Goal: Information Seeking & Learning: Find contact information

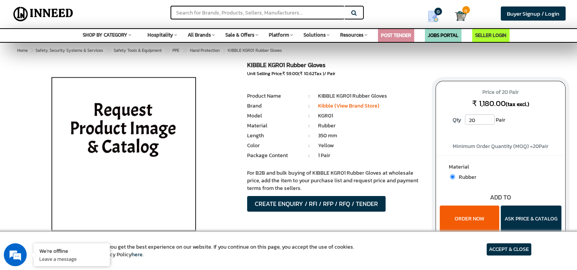
click at [137, 146] on img at bounding box center [124, 157] width 178 height 191
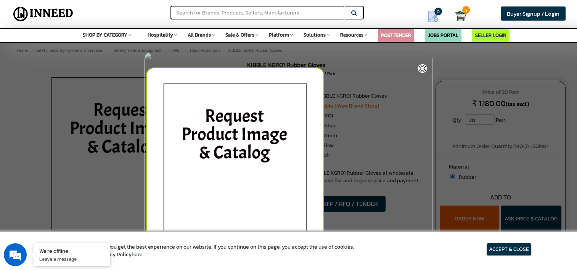
click at [422, 66] on img at bounding box center [422, 69] width 10 height 10
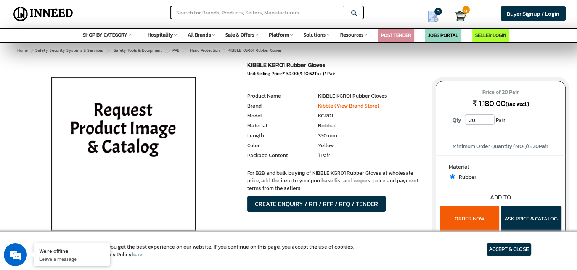
click at [311, 70] on span "₹ 10.62" at bounding box center [307, 73] width 14 height 7
drag, startPoint x: 311, startPoint y: 70, endPoint x: 373, endPoint y: 66, distance: 62.3
click at [373, 66] on h1 "KIBBLE KGR01 Rubber Gloves" at bounding box center [335, 66] width 177 height 9
click at [499, 248] on article "ACCEPT & CLOSE" at bounding box center [508, 249] width 45 height 12
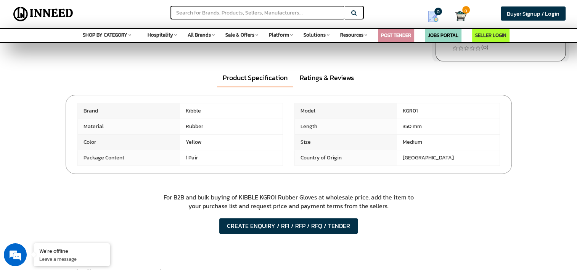
scroll to position [472, 0]
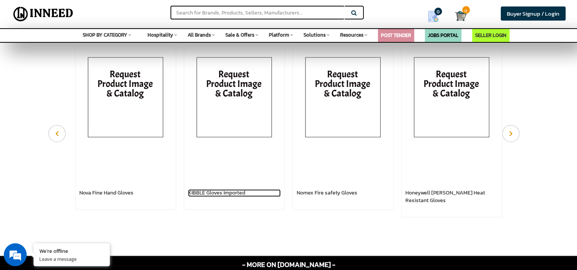
click at [231, 197] on link "KIBBLE Gloves Imported" at bounding box center [234, 193] width 93 height 8
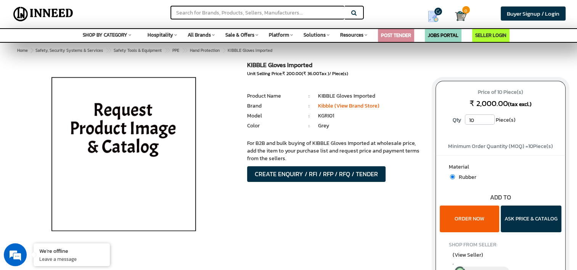
click at [109, 122] on img at bounding box center [124, 157] width 178 height 191
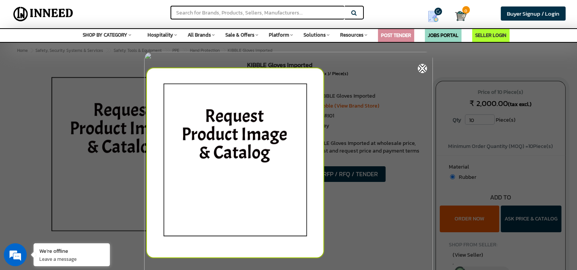
click at [418, 67] on img at bounding box center [422, 69] width 10 height 10
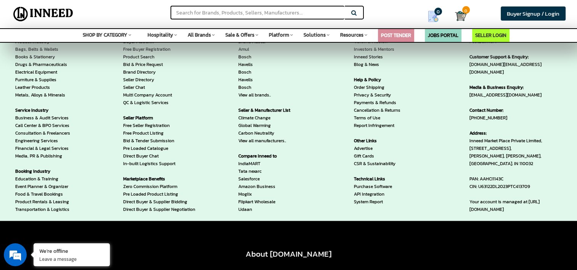
scroll to position [944, 0]
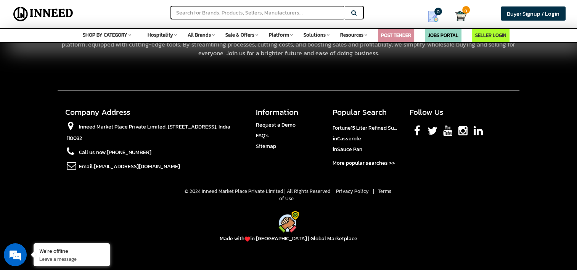
click at [280, 242] on span "in [GEOGRAPHIC_DATA] | Global Marketplace" at bounding box center [300, 238] width 113 height 8
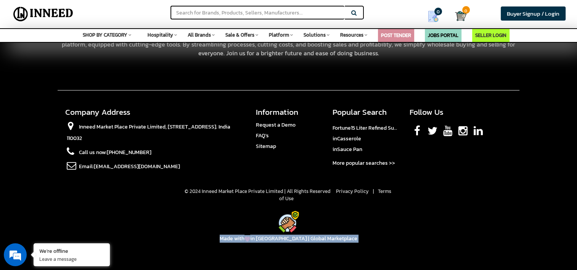
click at [280, 242] on span "in [GEOGRAPHIC_DATA] | Global Marketplace" at bounding box center [300, 238] width 113 height 8
copy body "Made with in INDIA | Global Marketplace We use cookies to ensure you get the be…"
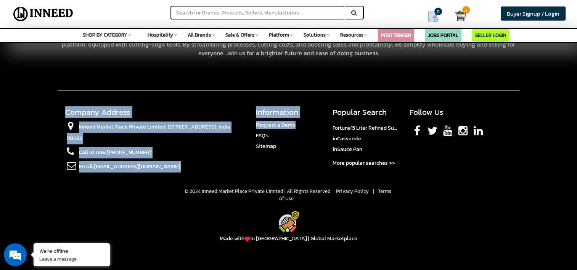
drag, startPoint x: 309, startPoint y: 127, endPoint x: 58, endPoint y: 106, distance: 252.0
click at [58, 106] on div "About Inneed.Market + - We're an artificial intelligence digital hub for B2B an…" at bounding box center [288, 130] width 577 height 290
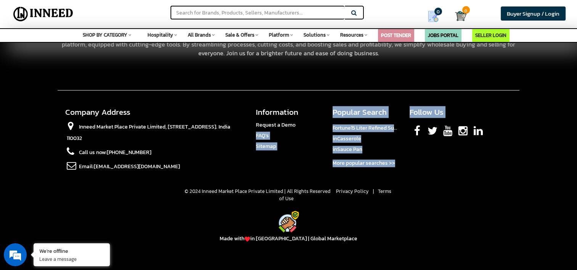
click at [58, 106] on div "About Inneed.Market + - We're an artificial intelligence digital hub for B2B an…" at bounding box center [288, 130] width 577 height 290
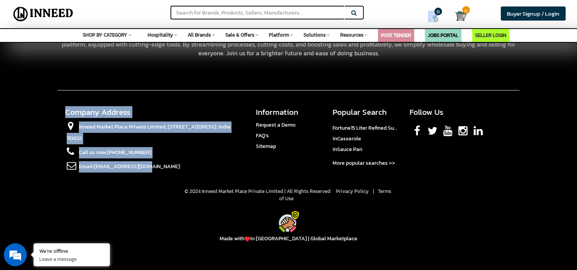
drag, startPoint x: 59, startPoint y: 116, endPoint x: 149, endPoint y: 169, distance: 105.2
click at [149, 169] on section "Company Address Inneed Market Place Private Limited, 1st Floor, 4/45 B, Grand T…" at bounding box center [154, 142] width 192 height 71
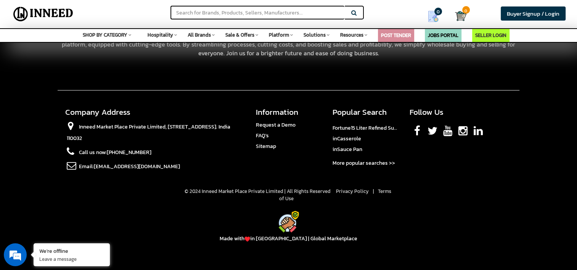
drag, startPoint x: 149, startPoint y: 169, endPoint x: 105, endPoint y: 57, distance: 120.4
click at [105, 57] on div "We're an artificial intelligence digital hub for B2B and wholesale buying. Our …" at bounding box center [288, 45] width 461 height 26
drag, startPoint x: 53, startPoint y: 108, endPoint x: 58, endPoint y: 96, distance: 12.8
click at [58, 96] on div "About Inneed.Market + - We're an artificial intelligence digital hub for B2B an…" at bounding box center [288, 130] width 577 height 290
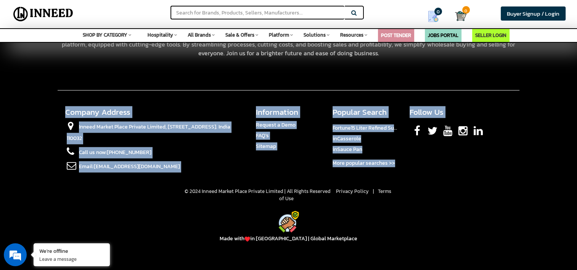
drag, startPoint x: 58, startPoint y: 106, endPoint x: 59, endPoint y: 116, distance: 10.0
click at [59, 116] on div "About Inneed.Market + - We're an artificial intelligence digital hub for B2B an…" at bounding box center [288, 130] width 577 height 290
copy div "Company Address Inneed Market Place Private Limited, 1st Floor, 4/45 B, Grand T…"
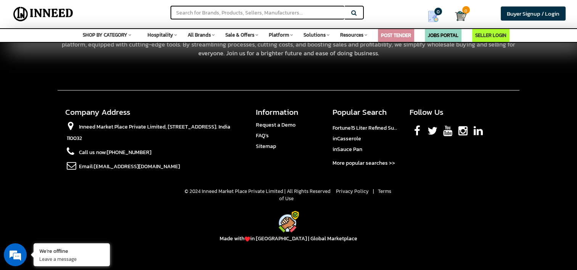
click at [226, 88] on section "About Inneed.Market + - We're an artificial intelligence digital hub for B2B an…" at bounding box center [288, 51] width 461 height 77
drag, startPoint x: 135, startPoint y: 115, endPoint x: 202, endPoint y: 112, distance: 67.2
click at [202, 112] on h4 "Company Address" at bounding box center [154, 111] width 179 height 9
drag, startPoint x: 251, startPoint y: 118, endPoint x: 300, endPoint y: 119, distance: 48.4
click at [300, 119] on section "Information Request a Demo FAQ's Sitemap" at bounding box center [288, 132] width 77 height 50
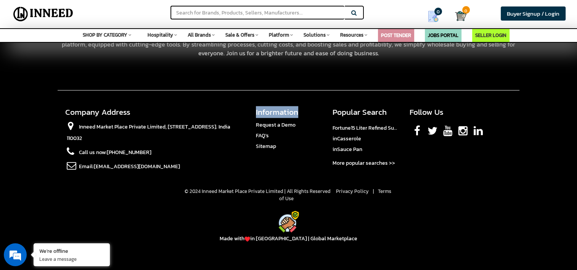
copy h4 "Information"
drag, startPoint x: 405, startPoint y: 117, endPoint x: 450, endPoint y: 117, distance: 45.0
click at [450, 117] on section "Follow Us Facebook Twitter Youtube Instagram LinkedIn" at bounding box center [461, 124] width 115 height 34
copy h4 "Follow Us"
